Goal: Navigation & Orientation: Go to known website

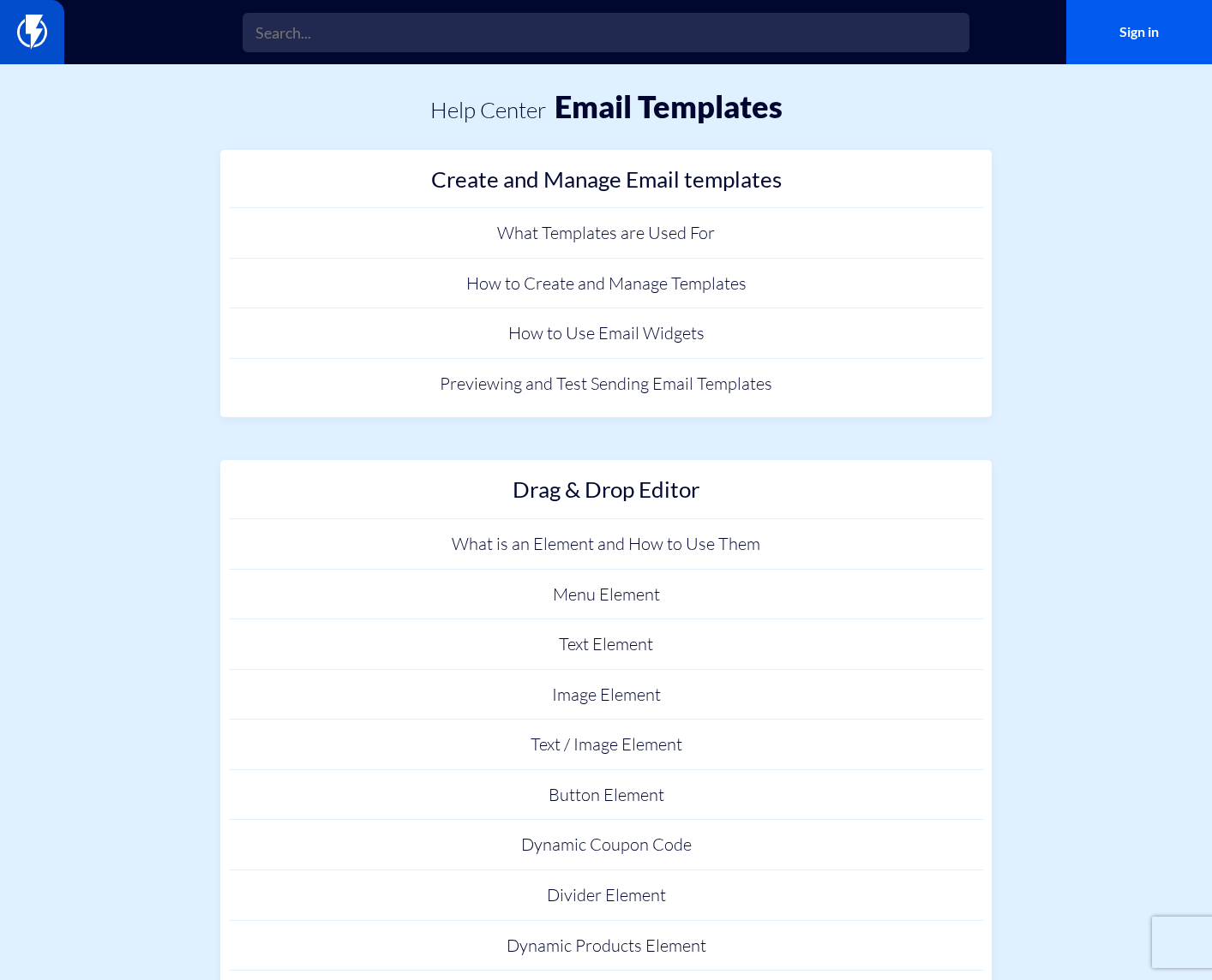
click at [30, 25] on img at bounding box center [32, 32] width 30 height 35
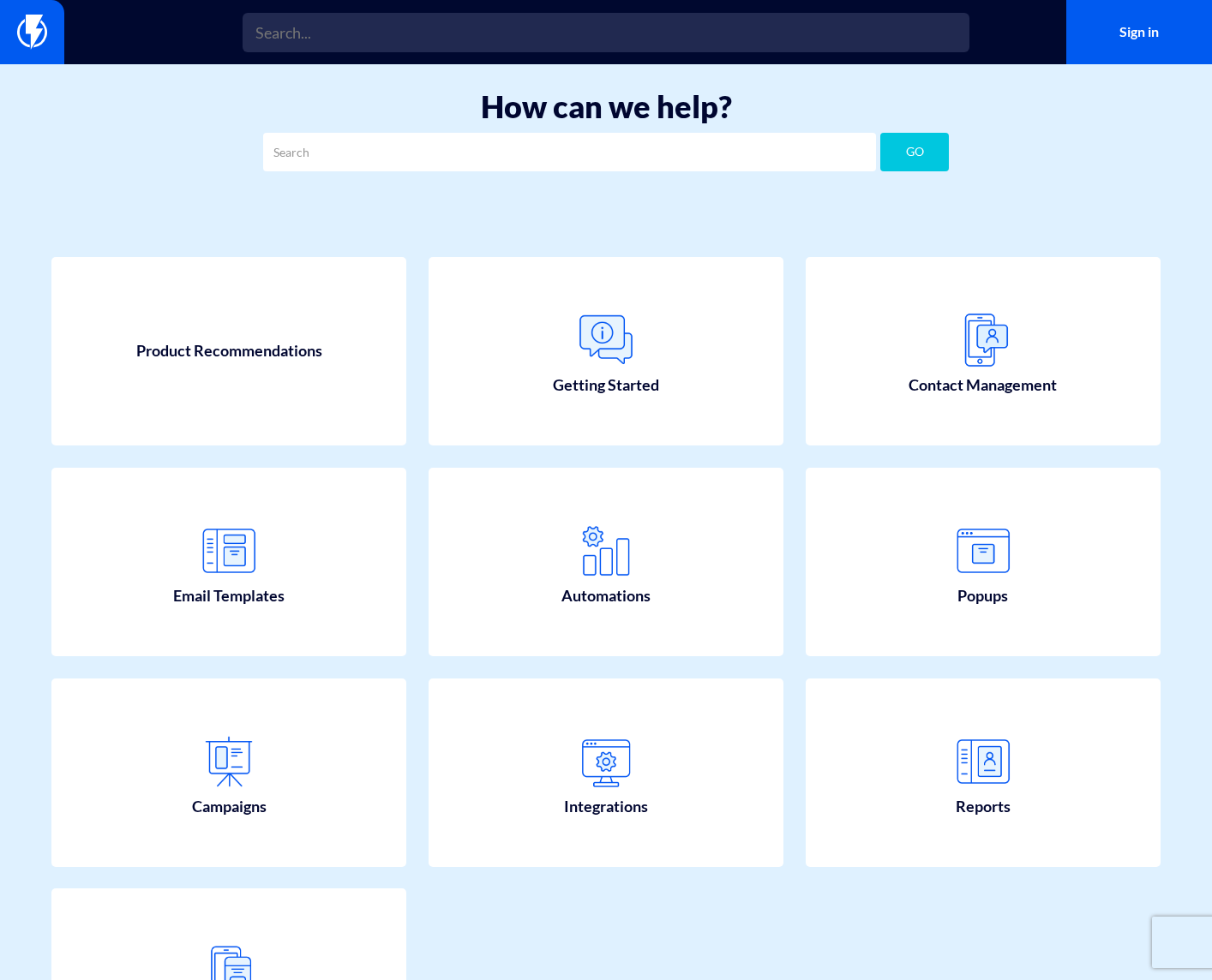
click at [30, 25] on img at bounding box center [32, 32] width 30 height 35
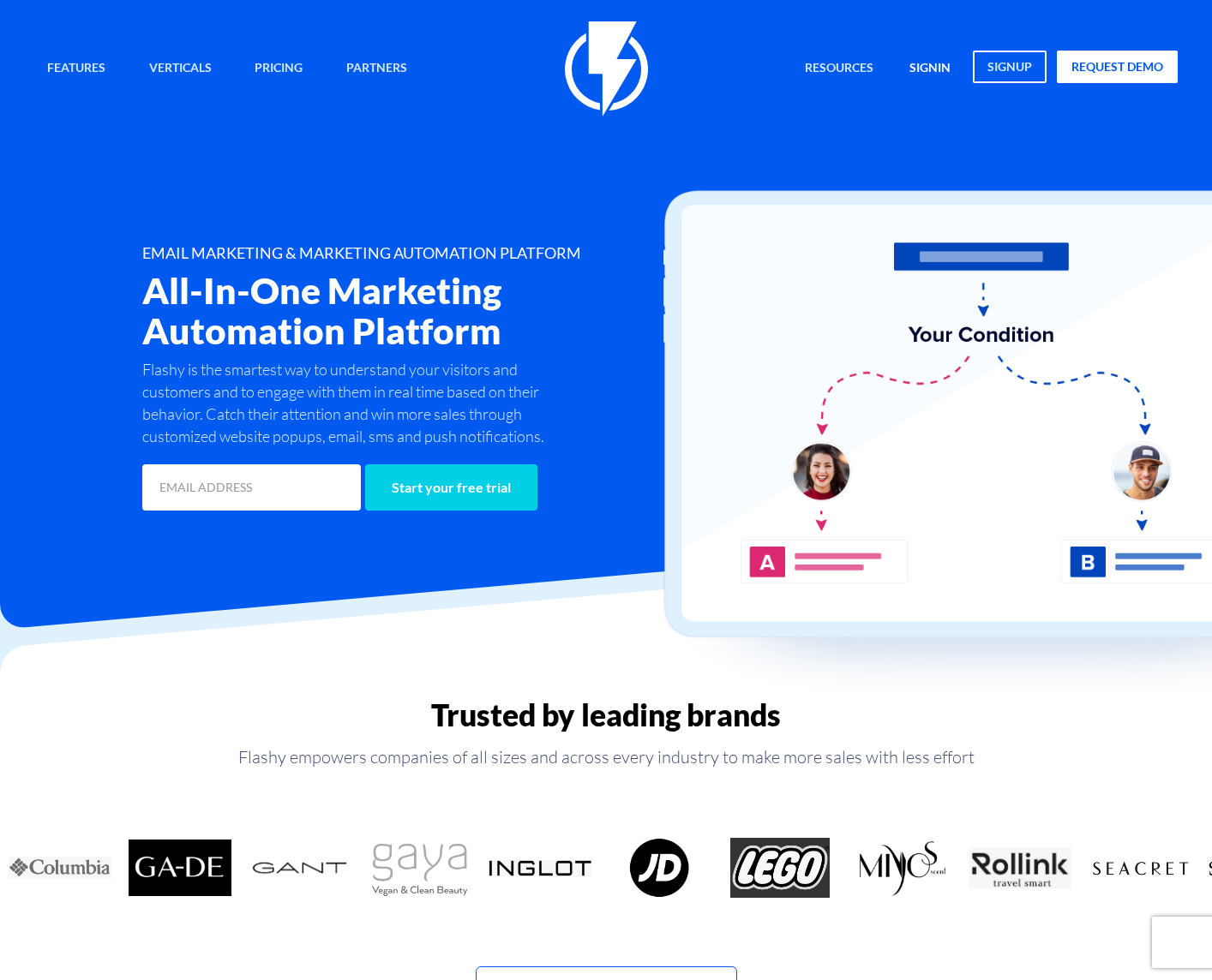
click at [936, 63] on link "signin" at bounding box center [930, 69] width 67 height 37
